Goal: Transaction & Acquisition: Purchase product/service

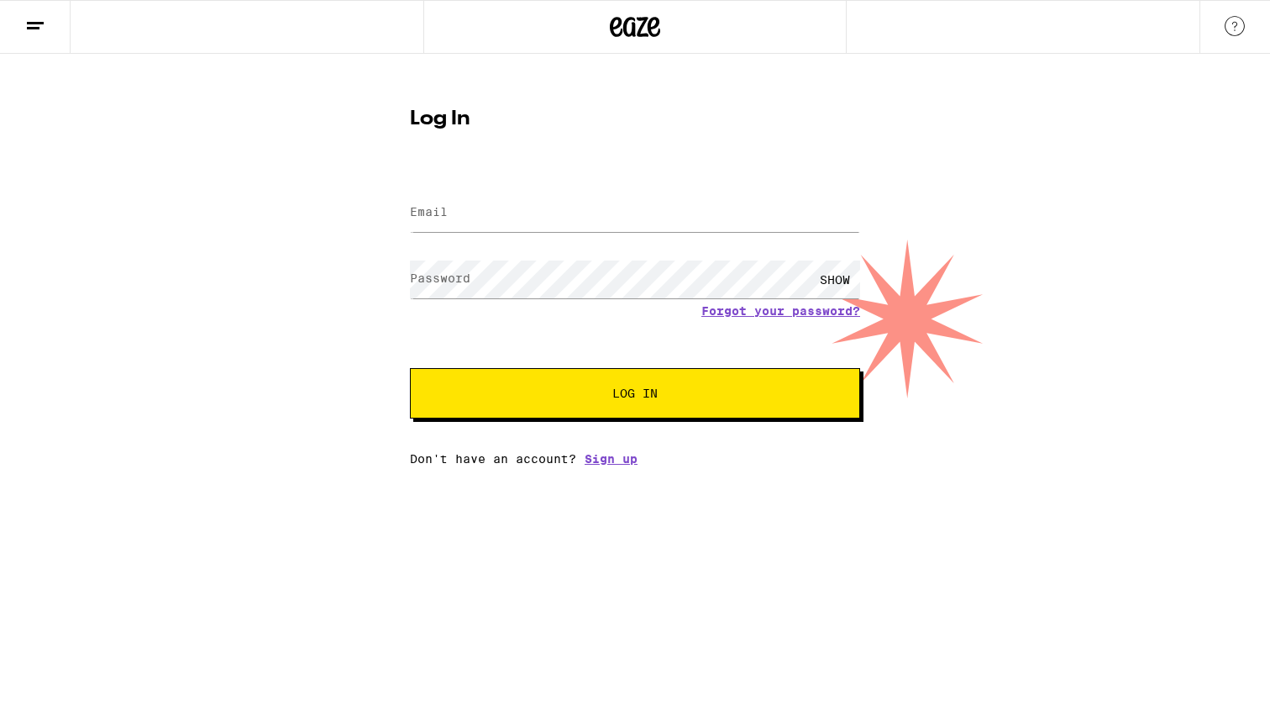
click at [581, 223] on input "Email" at bounding box center [635, 213] width 450 height 38
type input "[EMAIL_ADDRESS][DOMAIN_NAME]"
click at [635, 395] on button "Log In" at bounding box center [635, 393] width 450 height 50
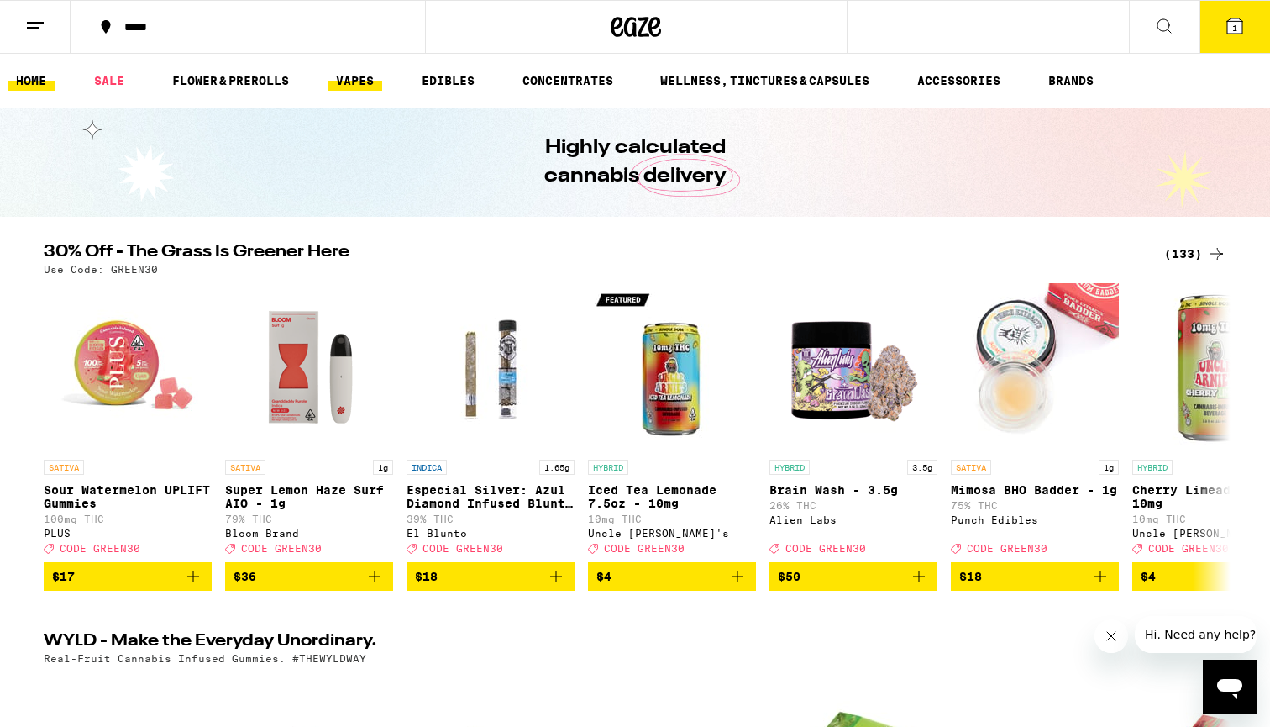
click at [363, 78] on link "VAPES" at bounding box center [355, 81] width 55 height 20
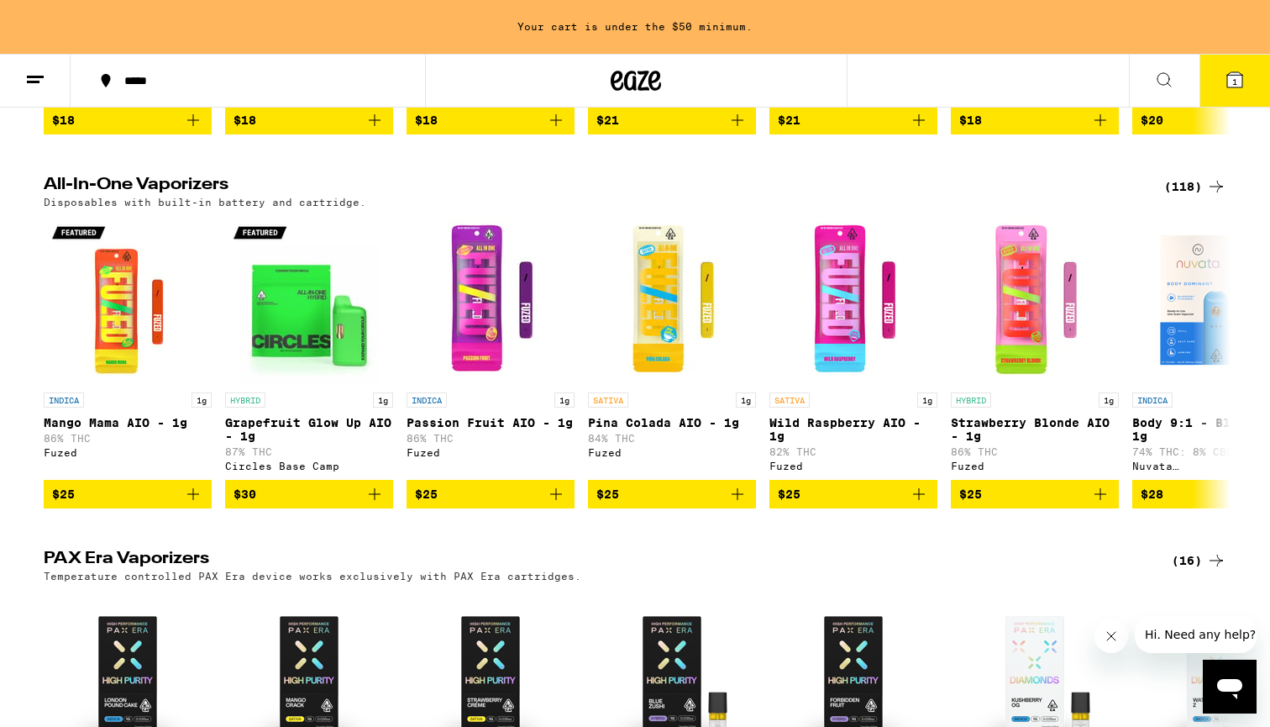
scroll to position [821, 0]
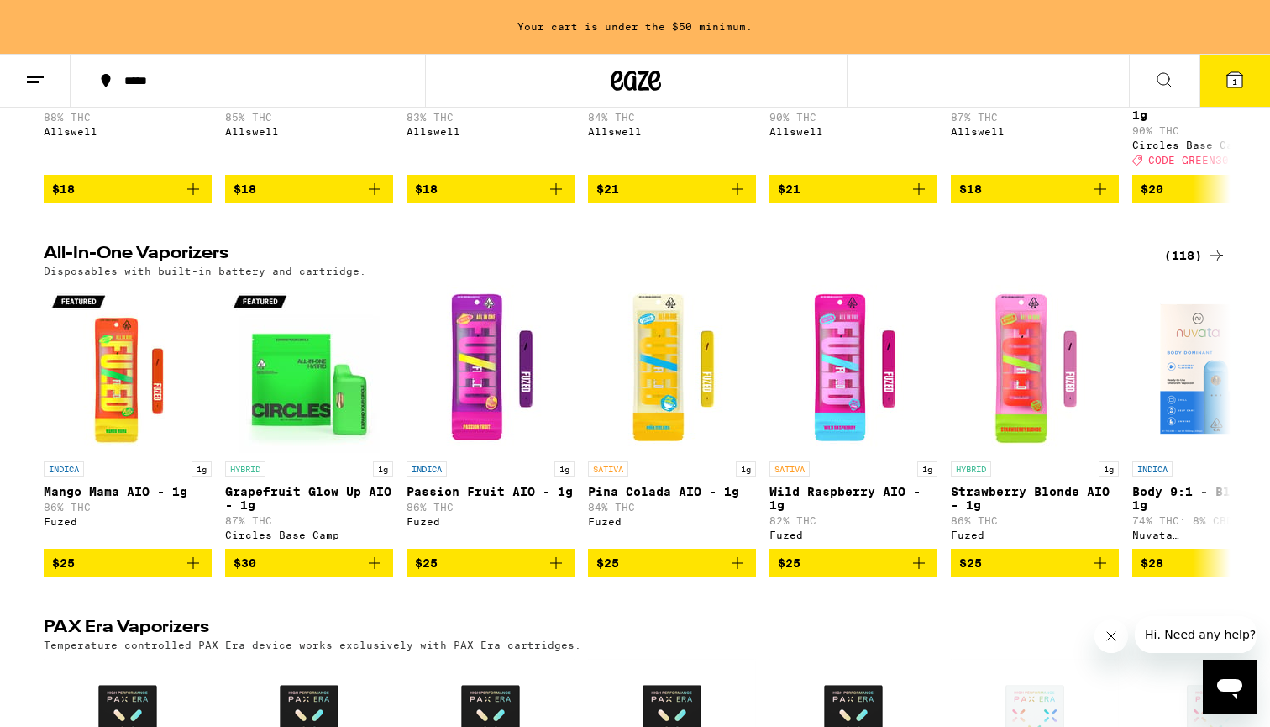
click at [1231, 78] on icon at bounding box center [1234, 79] width 15 height 15
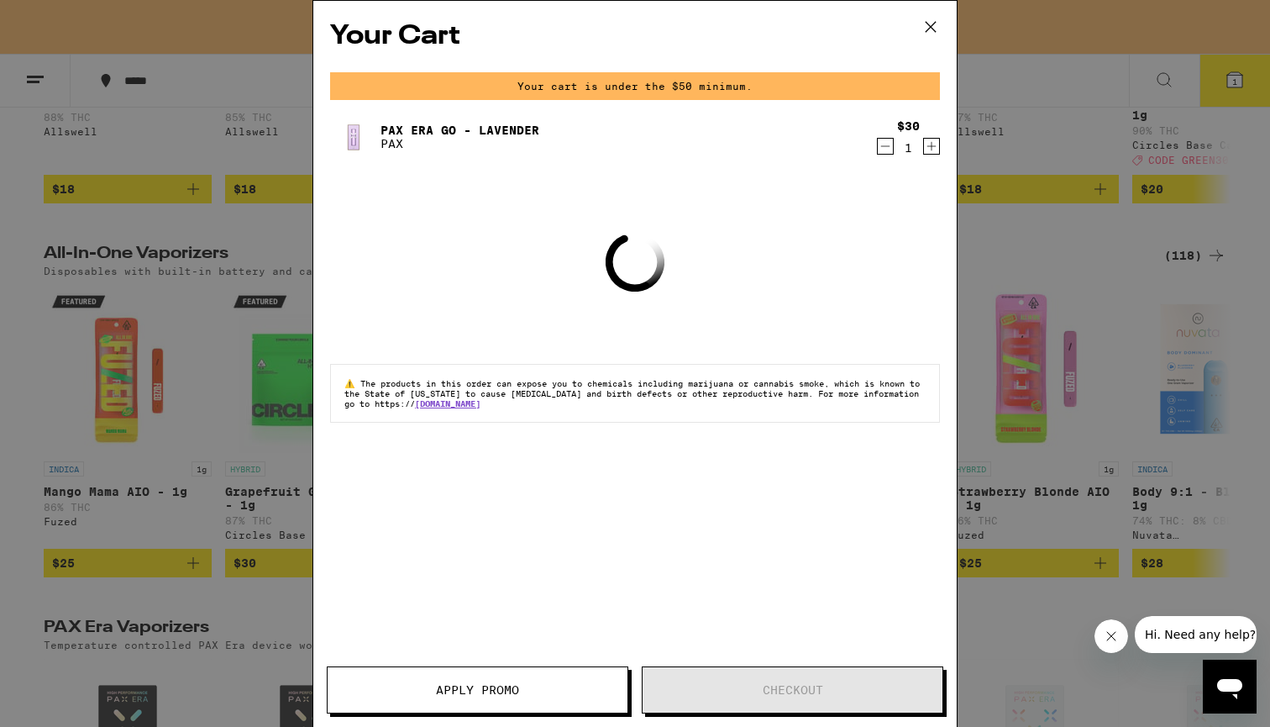
click at [438, 126] on link "PAX Era Go - Lavender" at bounding box center [460, 129] width 159 height 13
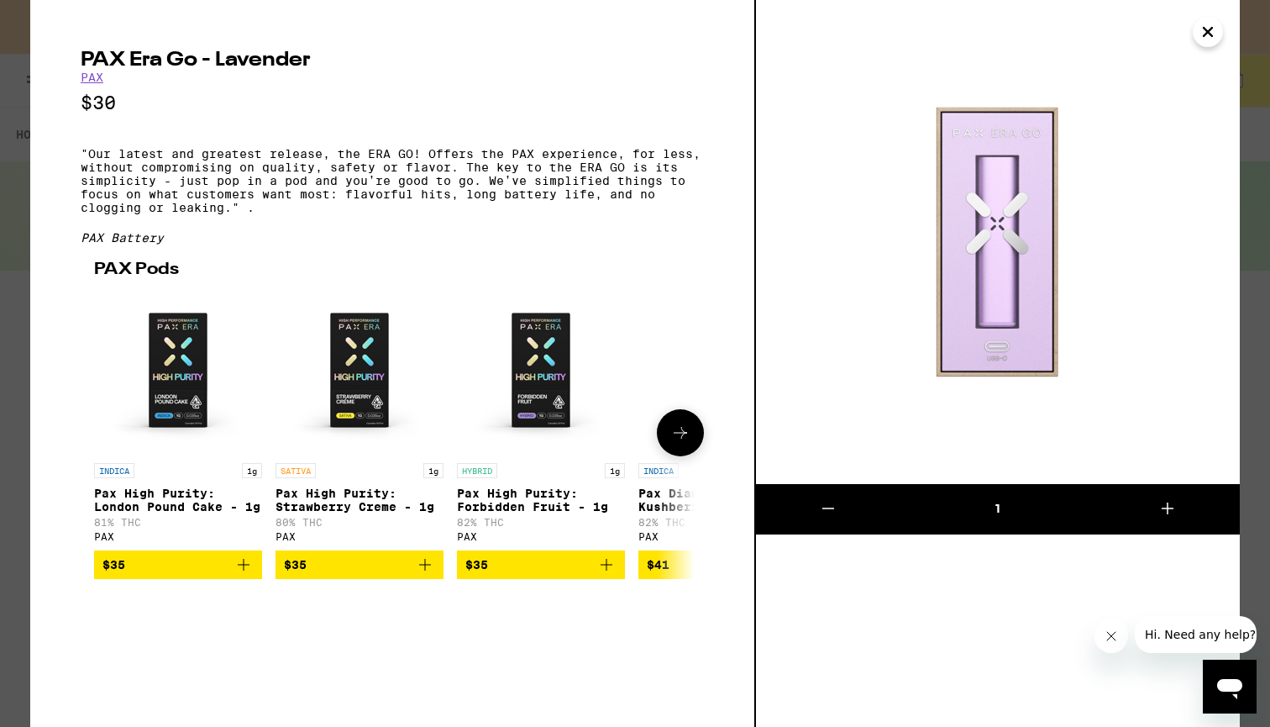
click at [392, 575] on span "$35" at bounding box center [359, 564] width 151 height 20
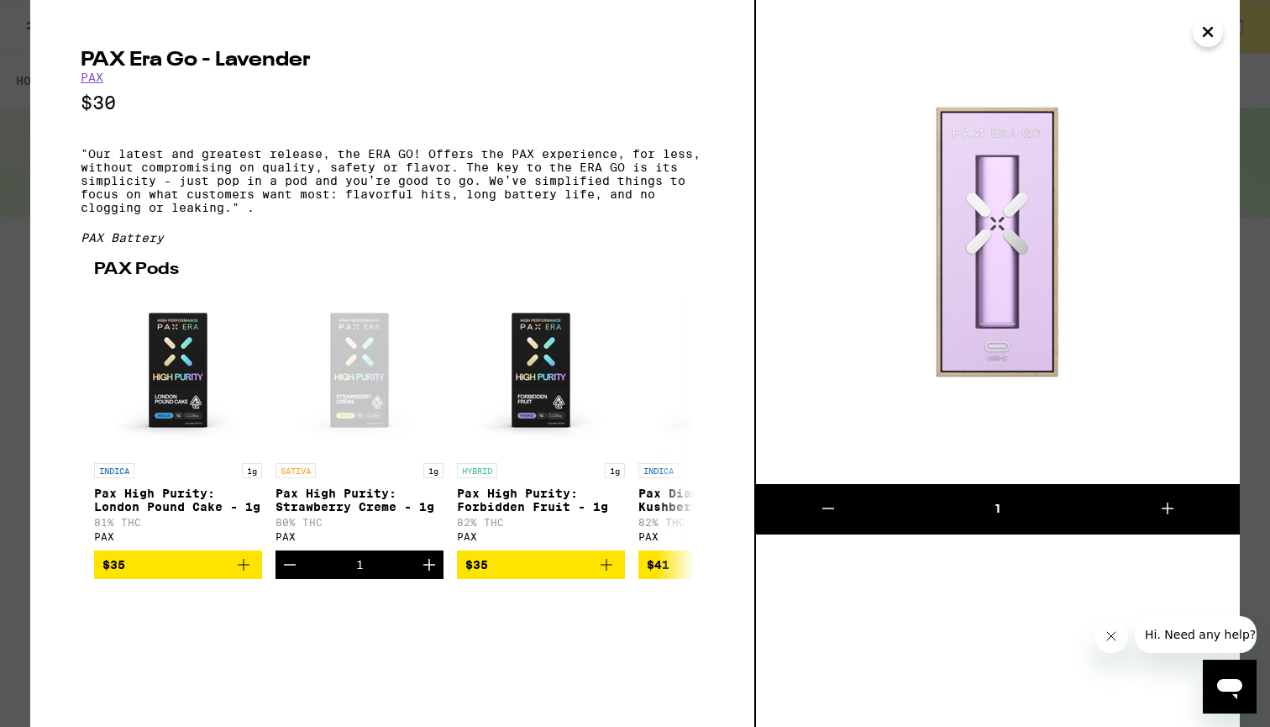
click at [1207, 36] on icon "Close" at bounding box center [1208, 31] width 20 height 25
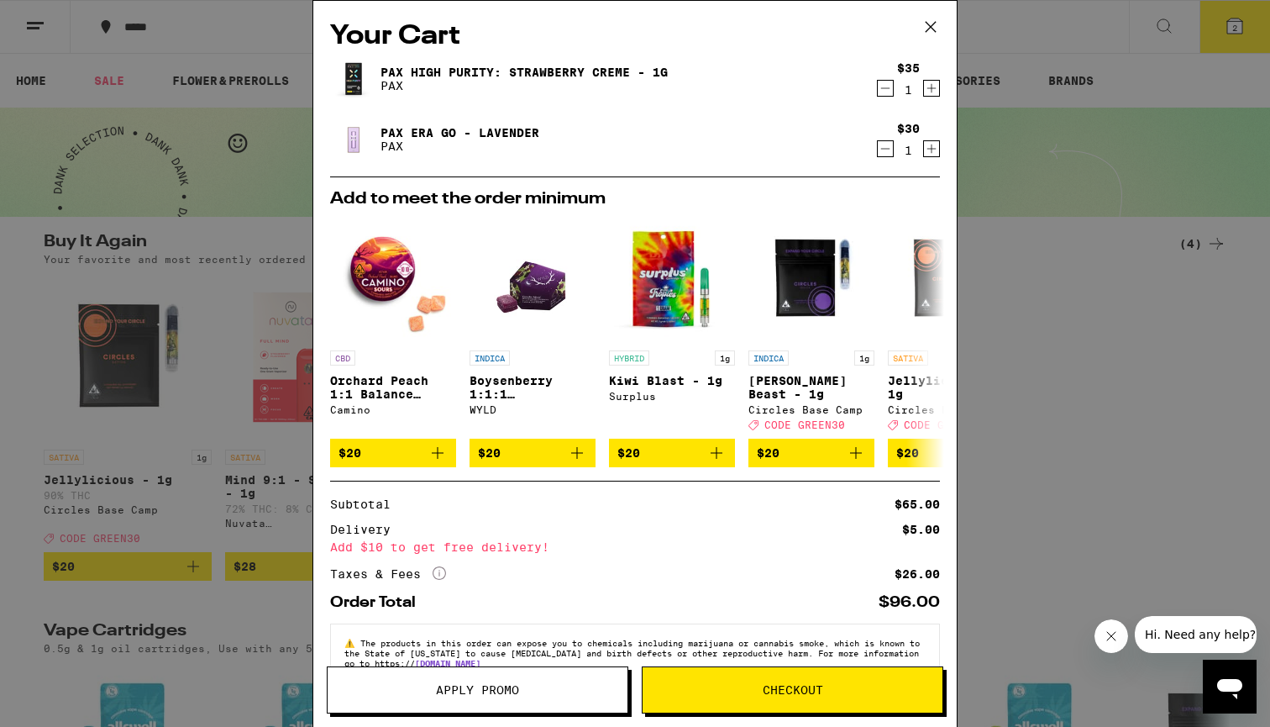
click at [925, 15] on icon at bounding box center [930, 26] width 25 height 25
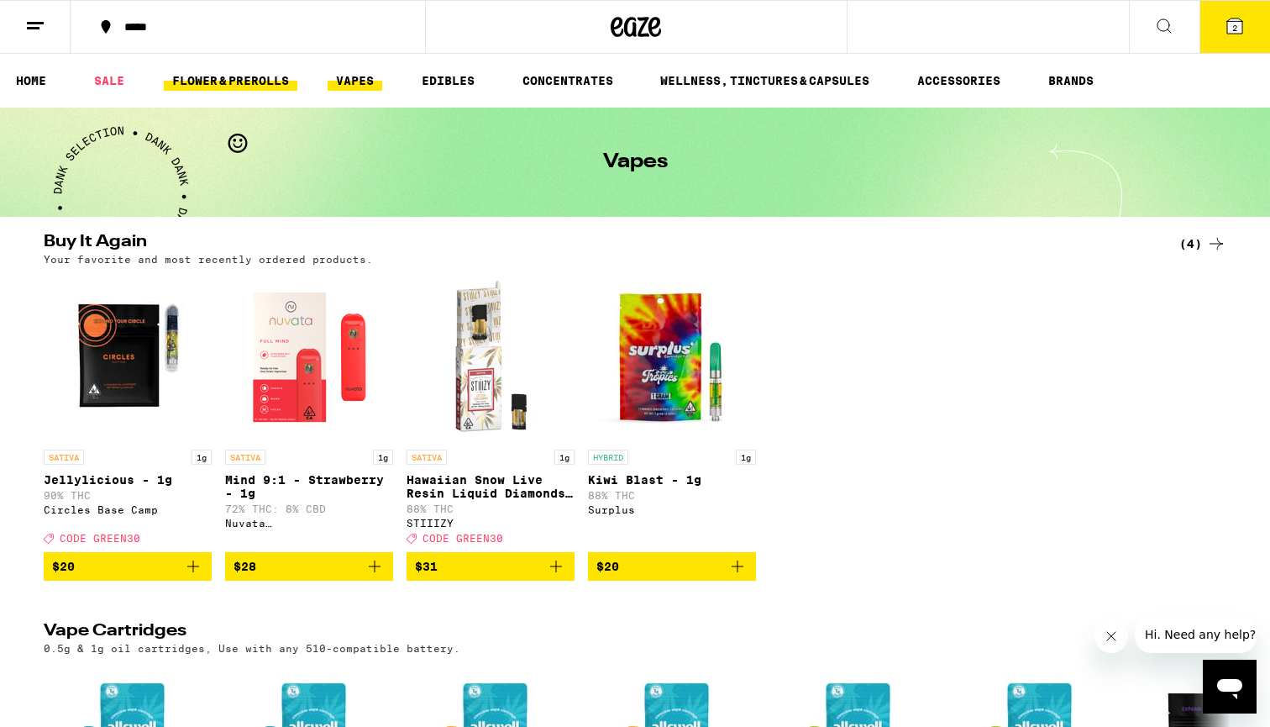
click at [233, 87] on link "FLOWER & PREROLLS" at bounding box center [231, 81] width 134 height 20
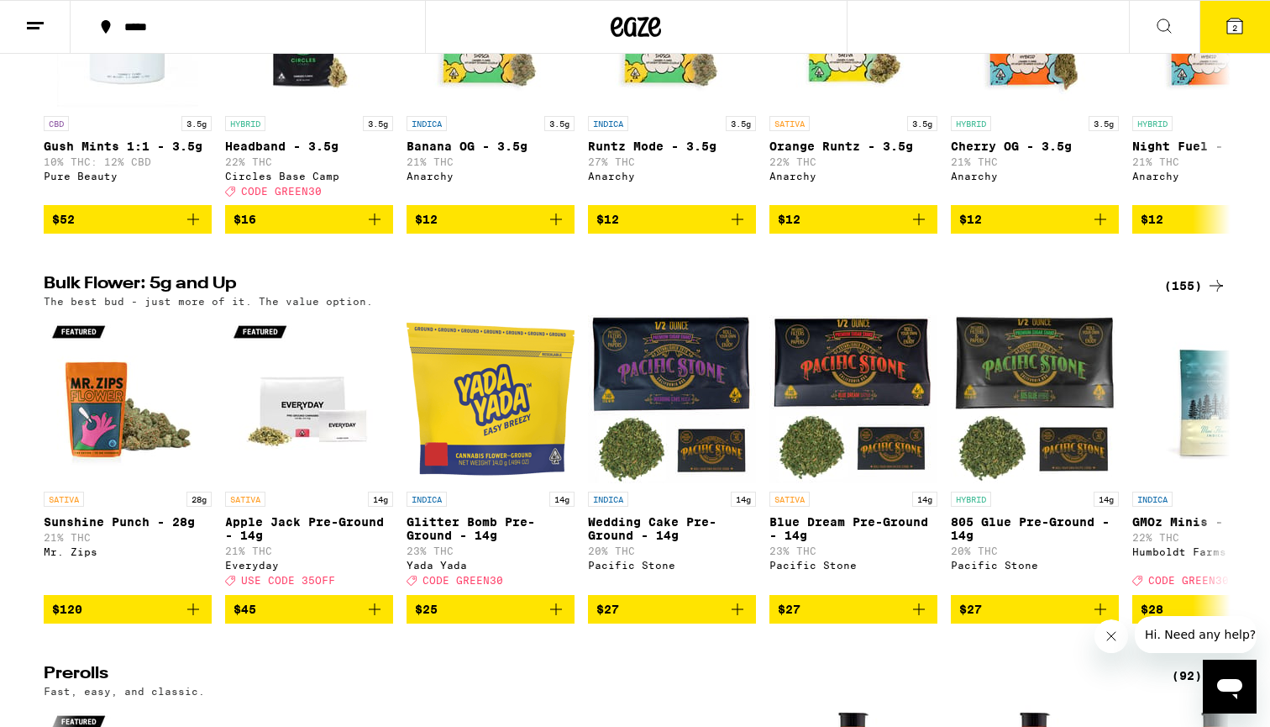
scroll to position [343, 0]
